Goal: Task Accomplishment & Management: Manage account settings

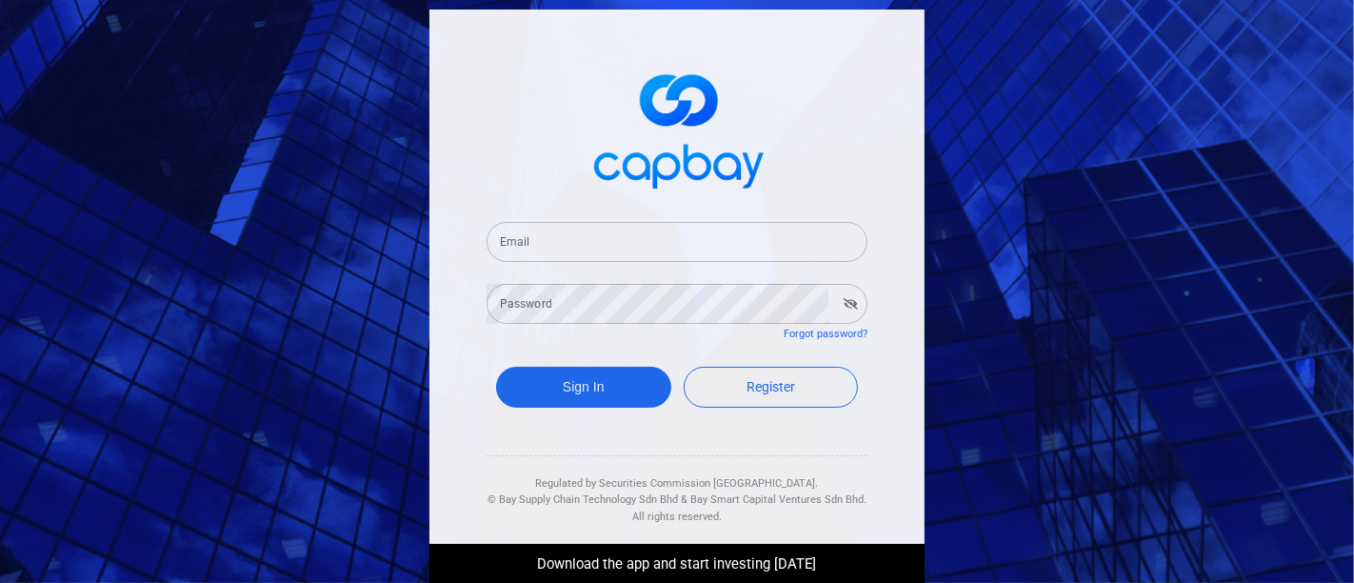
click at [563, 241] on input "Email" at bounding box center [677, 242] width 381 height 40
type input "[EMAIL_ADDRESS][DOMAIN_NAME]"
click at [849, 302] on icon "button" at bounding box center [851, 303] width 14 height 11
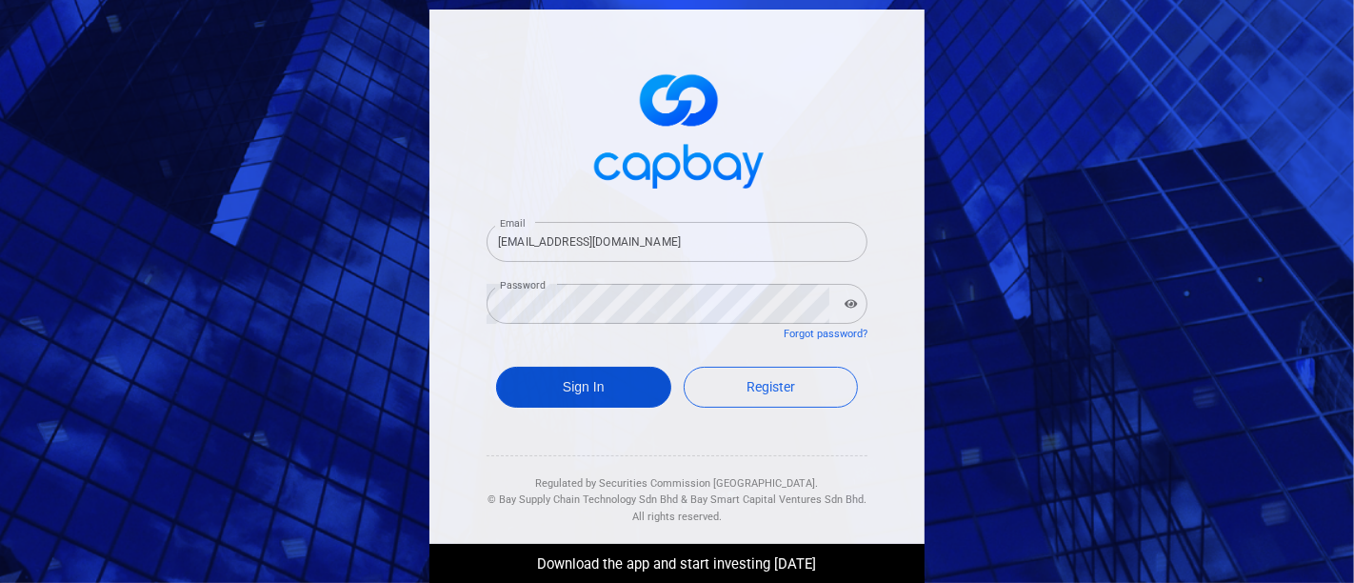
click at [620, 379] on button "Sign In" at bounding box center [583, 387] width 175 height 41
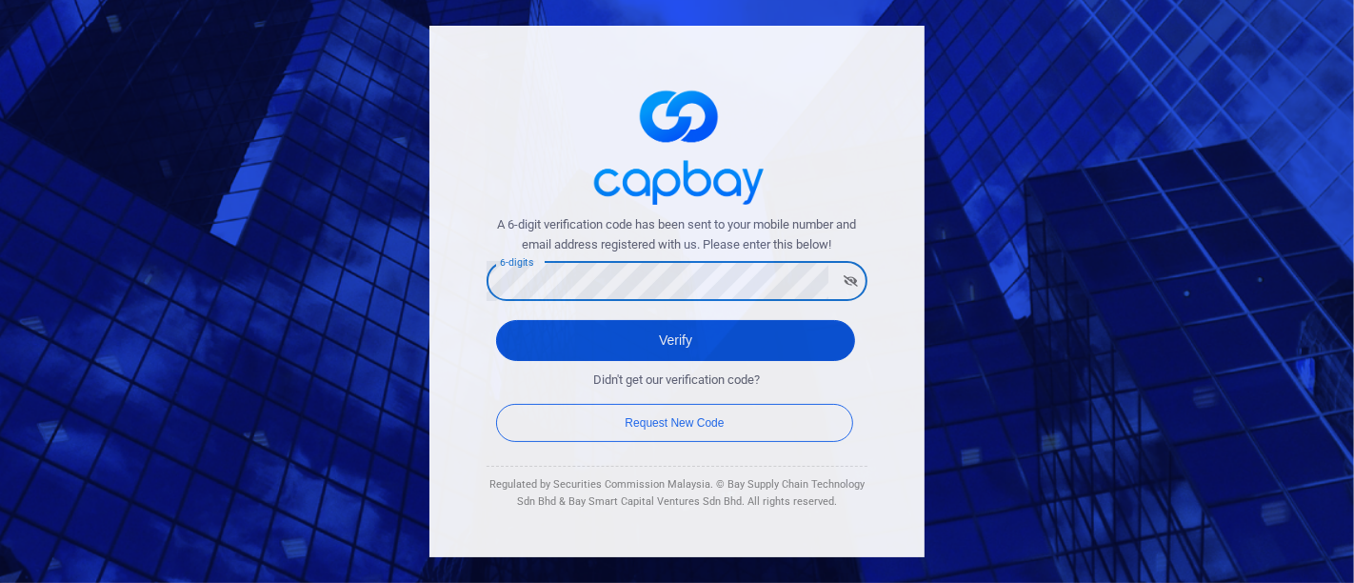
click at [702, 333] on button "Verify" at bounding box center [675, 340] width 359 height 41
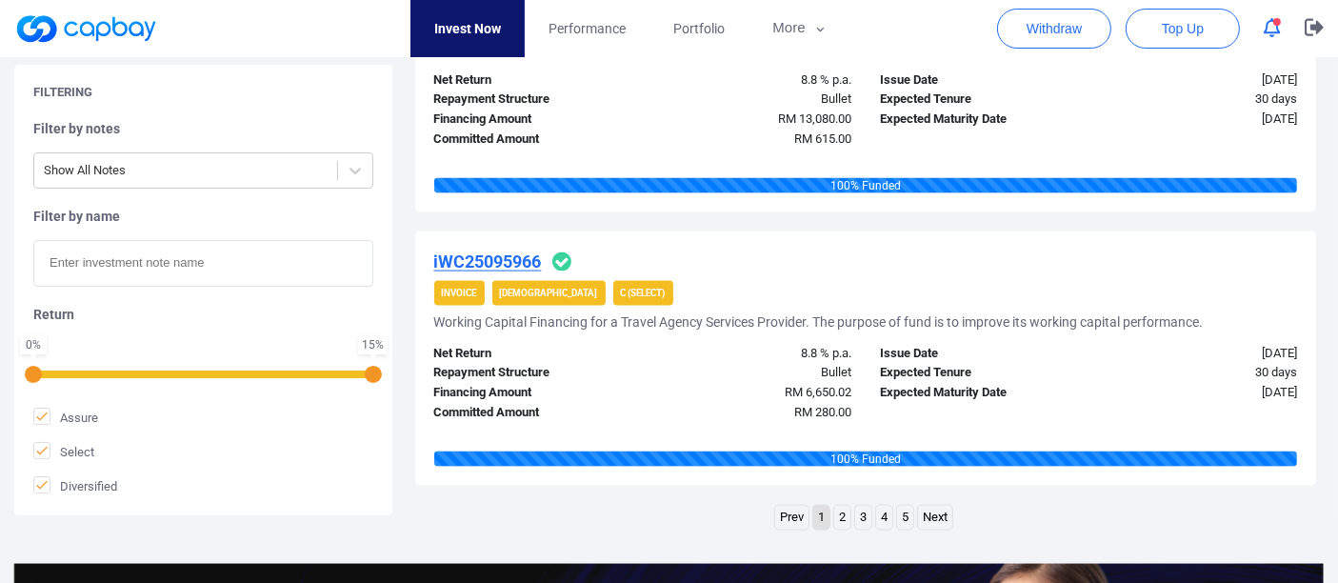
scroll to position [2751, 0]
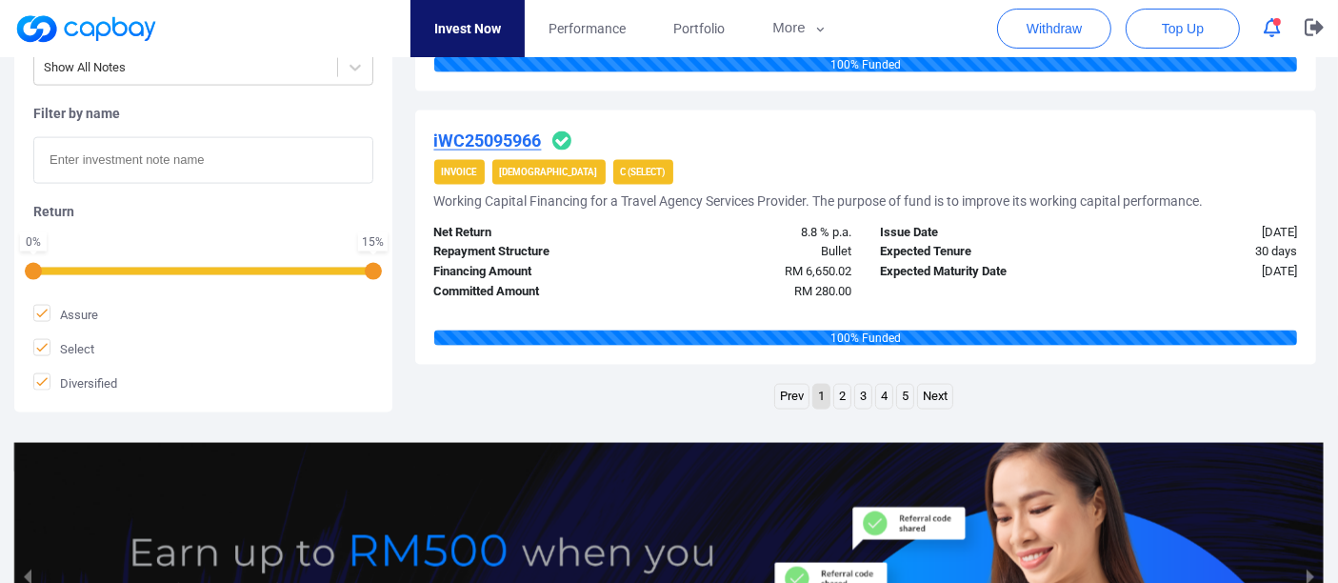
click at [843, 391] on link "2" at bounding box center [842, 397] width 16 height 24
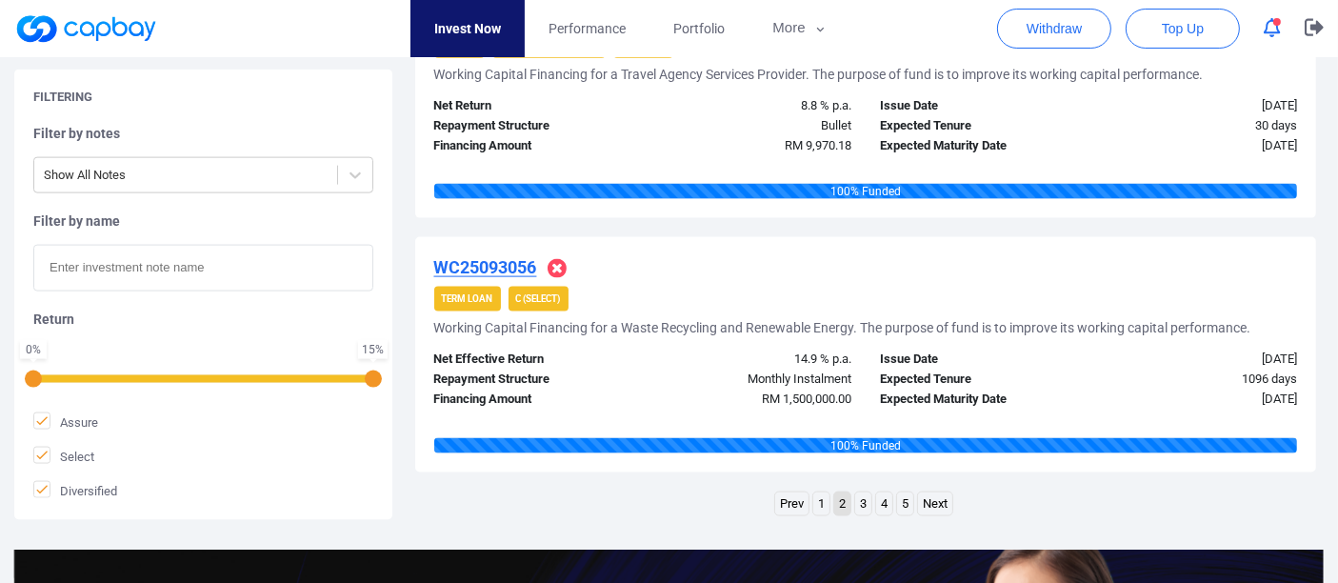
scroll to position [2668, 0]
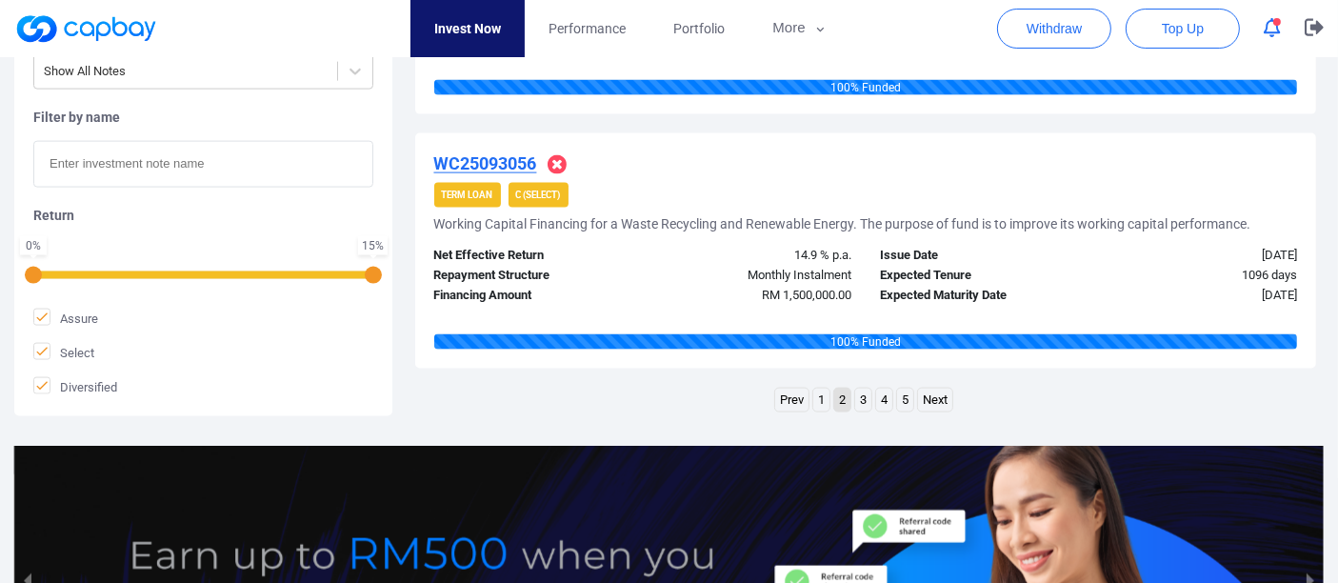
click at [862, 398] on link "3" at bounding box center [863, 401] width 16 height 24
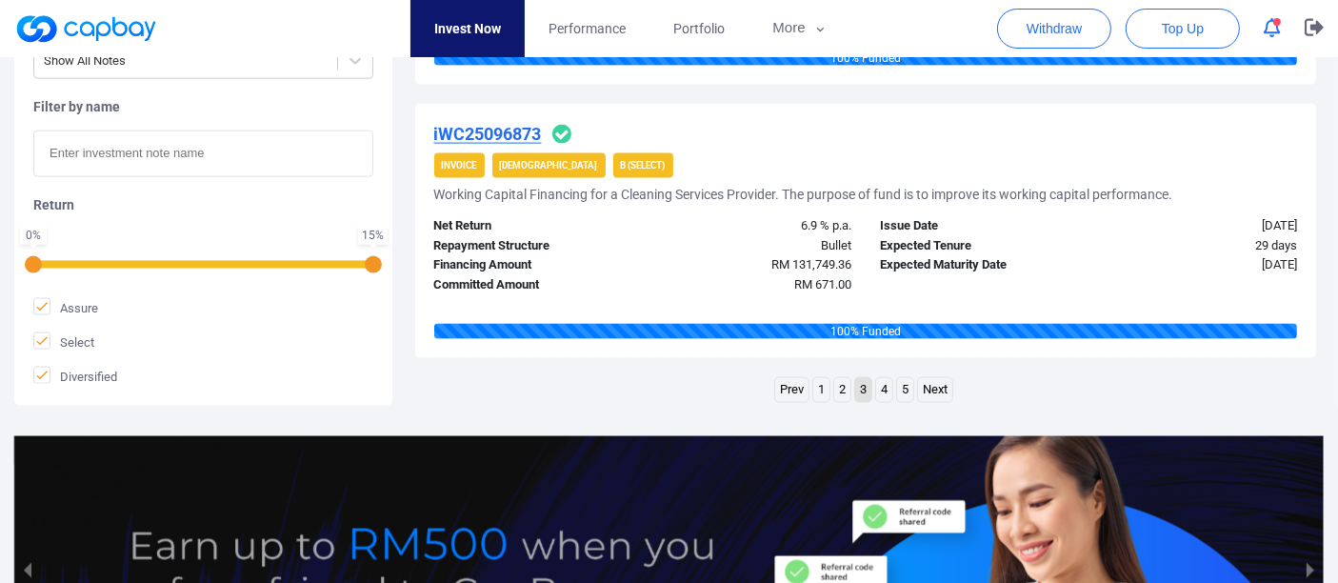
scroll to position [2774, 0]
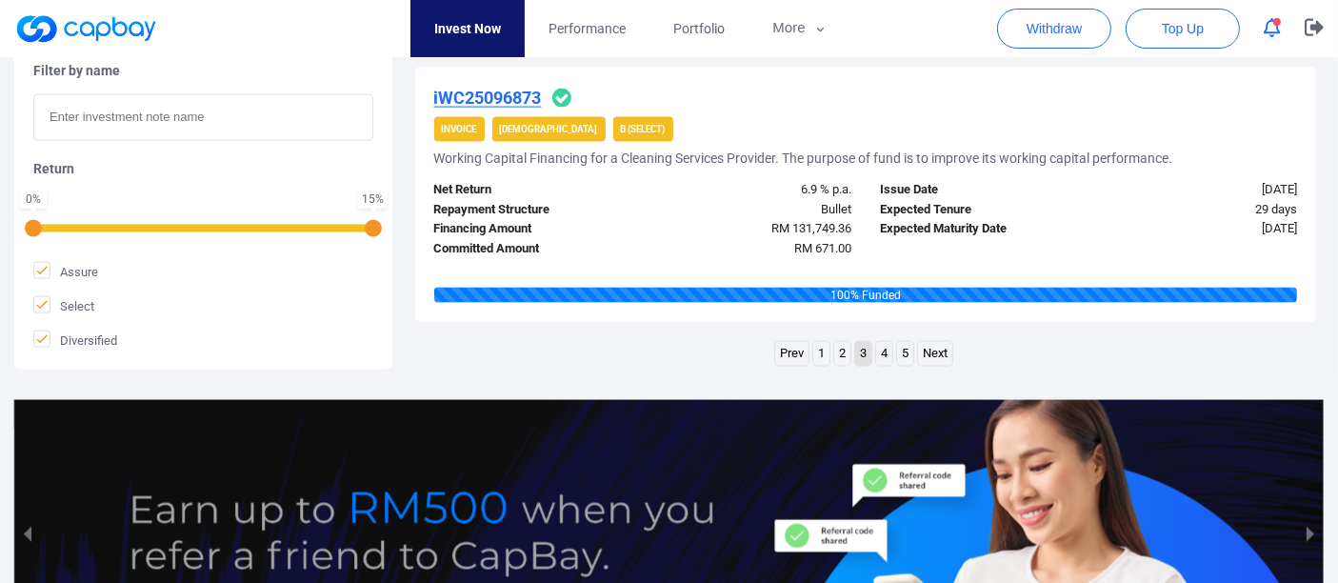
click at [887, 351] on link "4" at bounding box center [884, 354] width 16 height 24
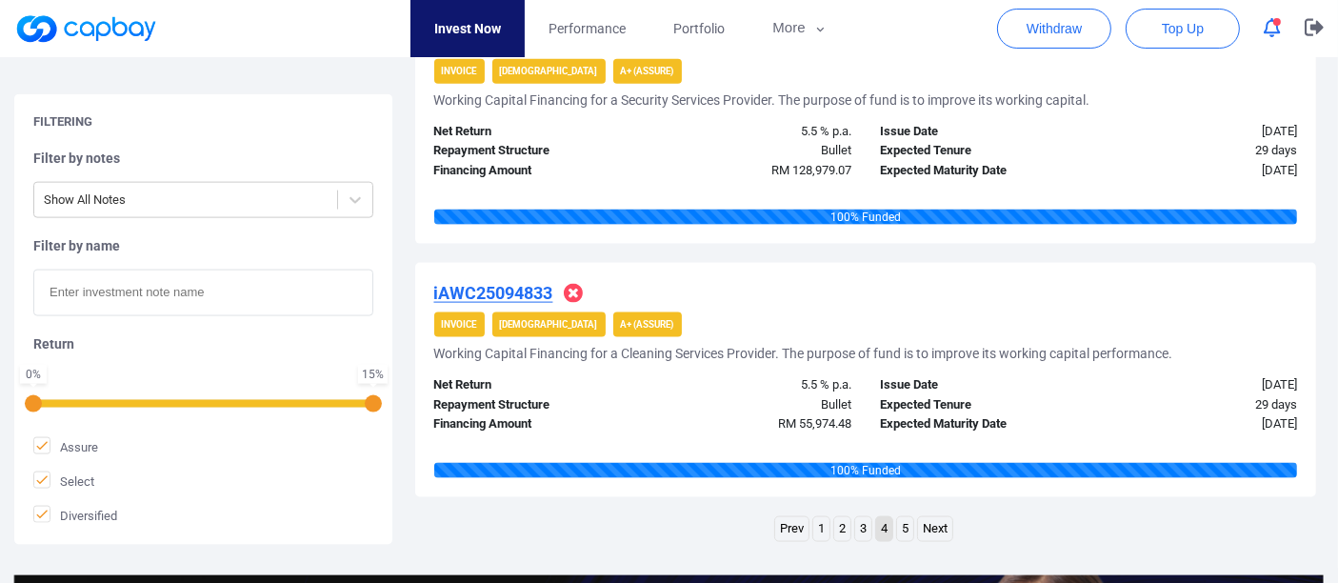
scroll to position [2668, 0]
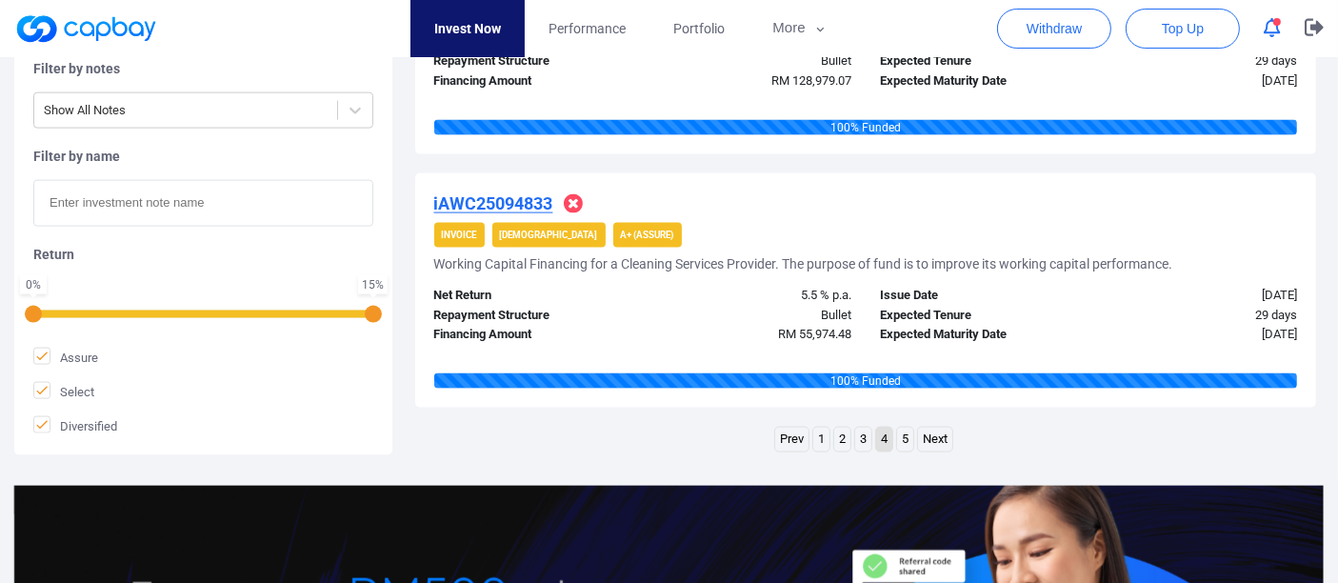
click at [906, 434] on link "5" at bounding box center [905, 440] width 16 height 24
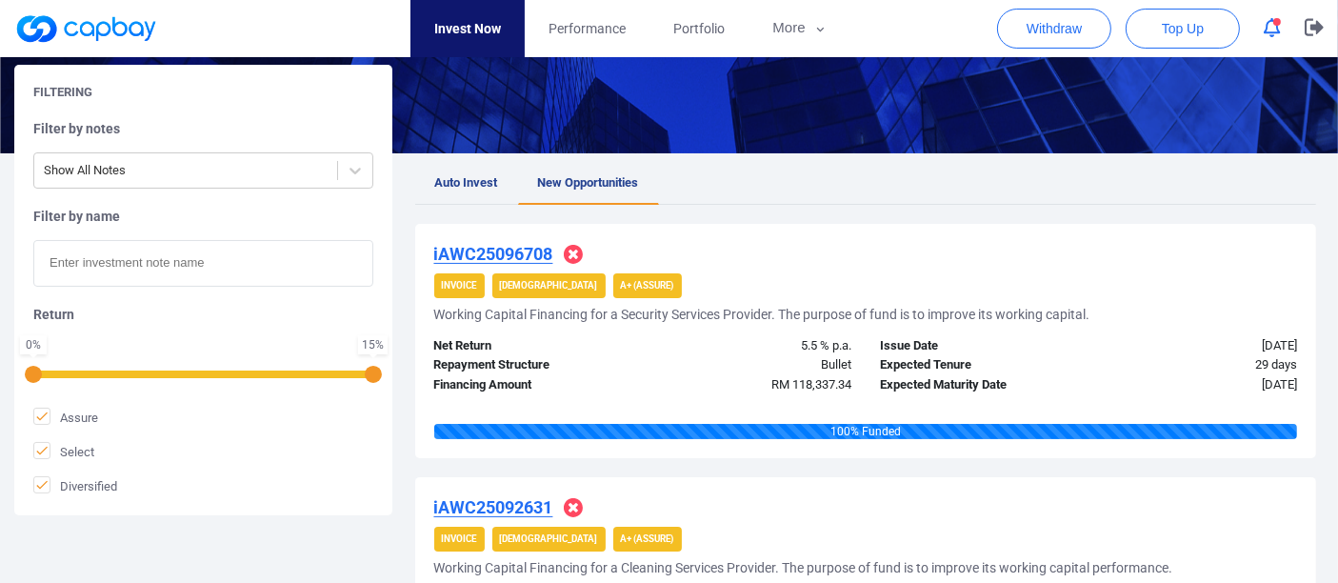
scroll to position [73, 0]
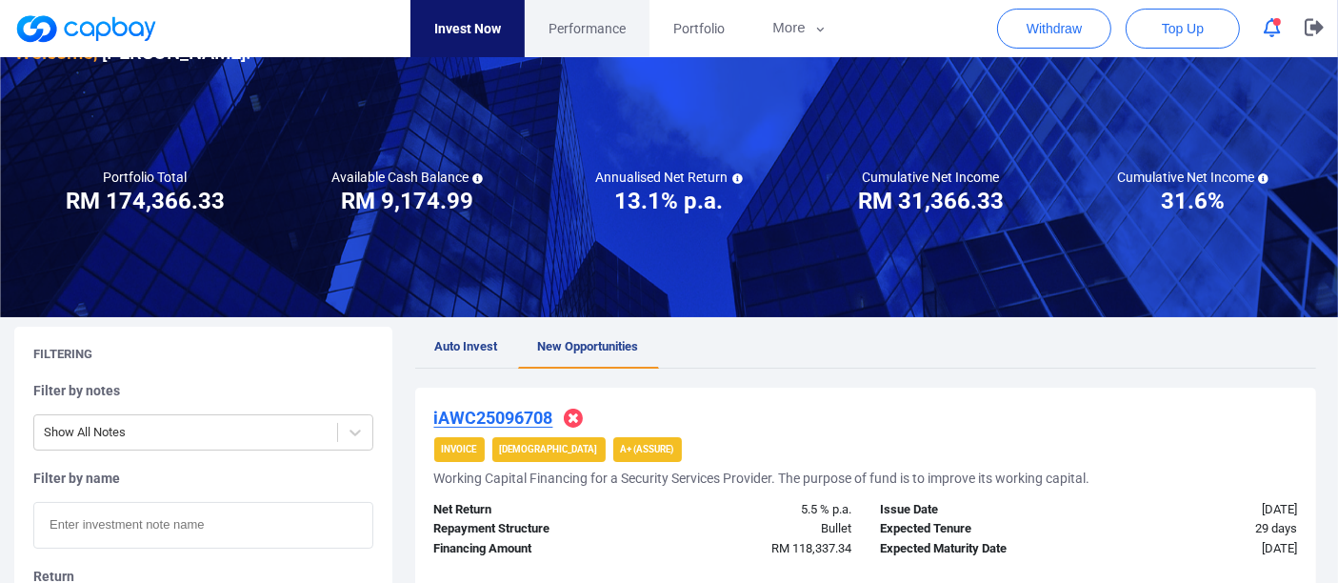
click at [603, 29] on span "Performance" at bounding box center [587, 28] width 77 height 21
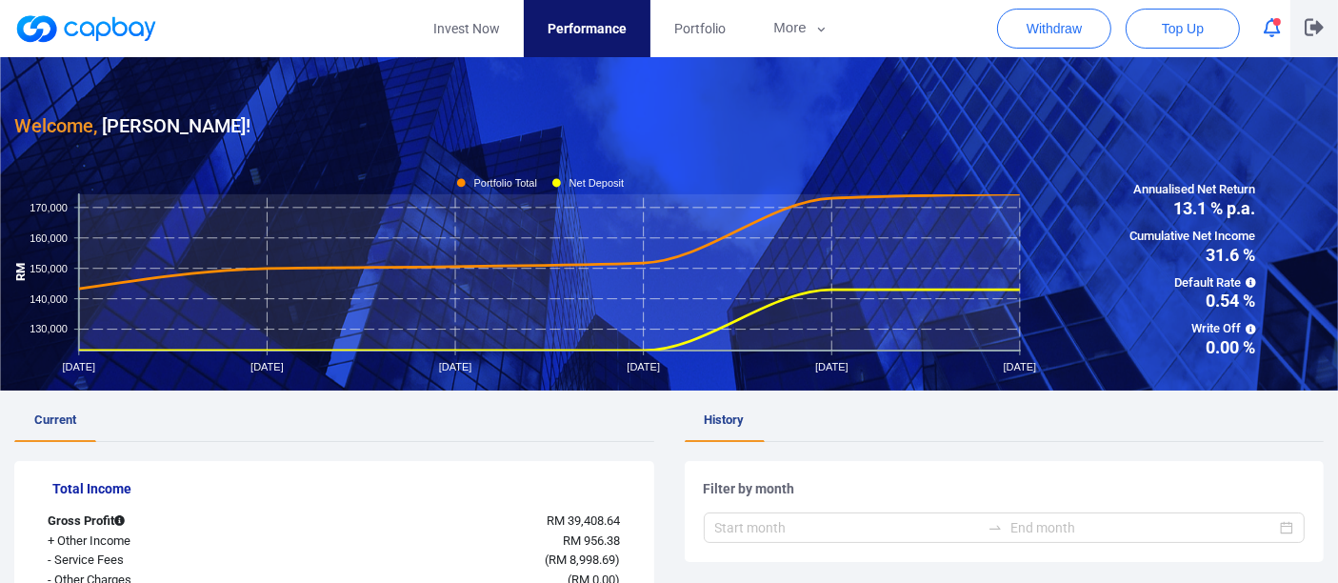
click at [1313, 31] on icon "button" at bounding box center [1314, 27] width 19 height 18
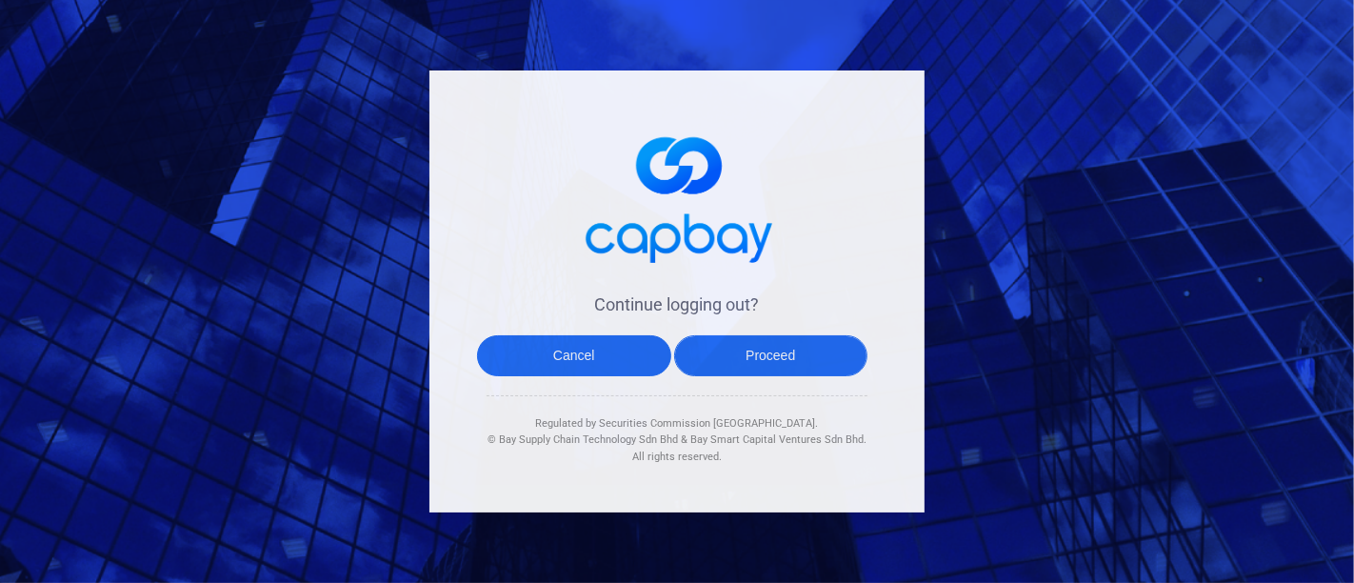
click at [808, 360] on button "Proceed" at bounding box center [771, 355] width 194 height 41
